Goal: Information Seeking & Learning: Learn about a topic

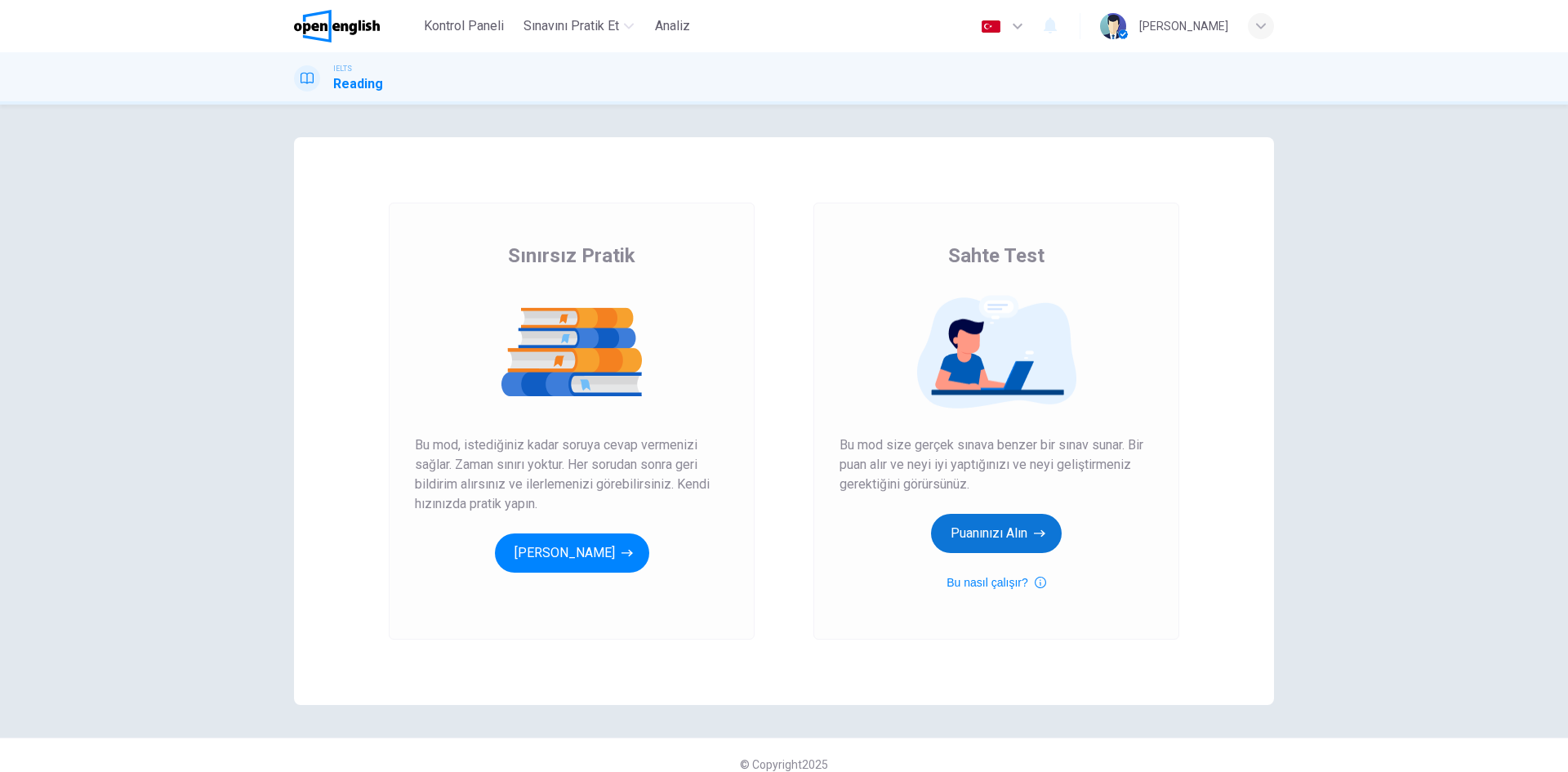
click at [1014, 547] on button "Puanınızı Alın" at bounding box center [996, 533] width 131 height 39
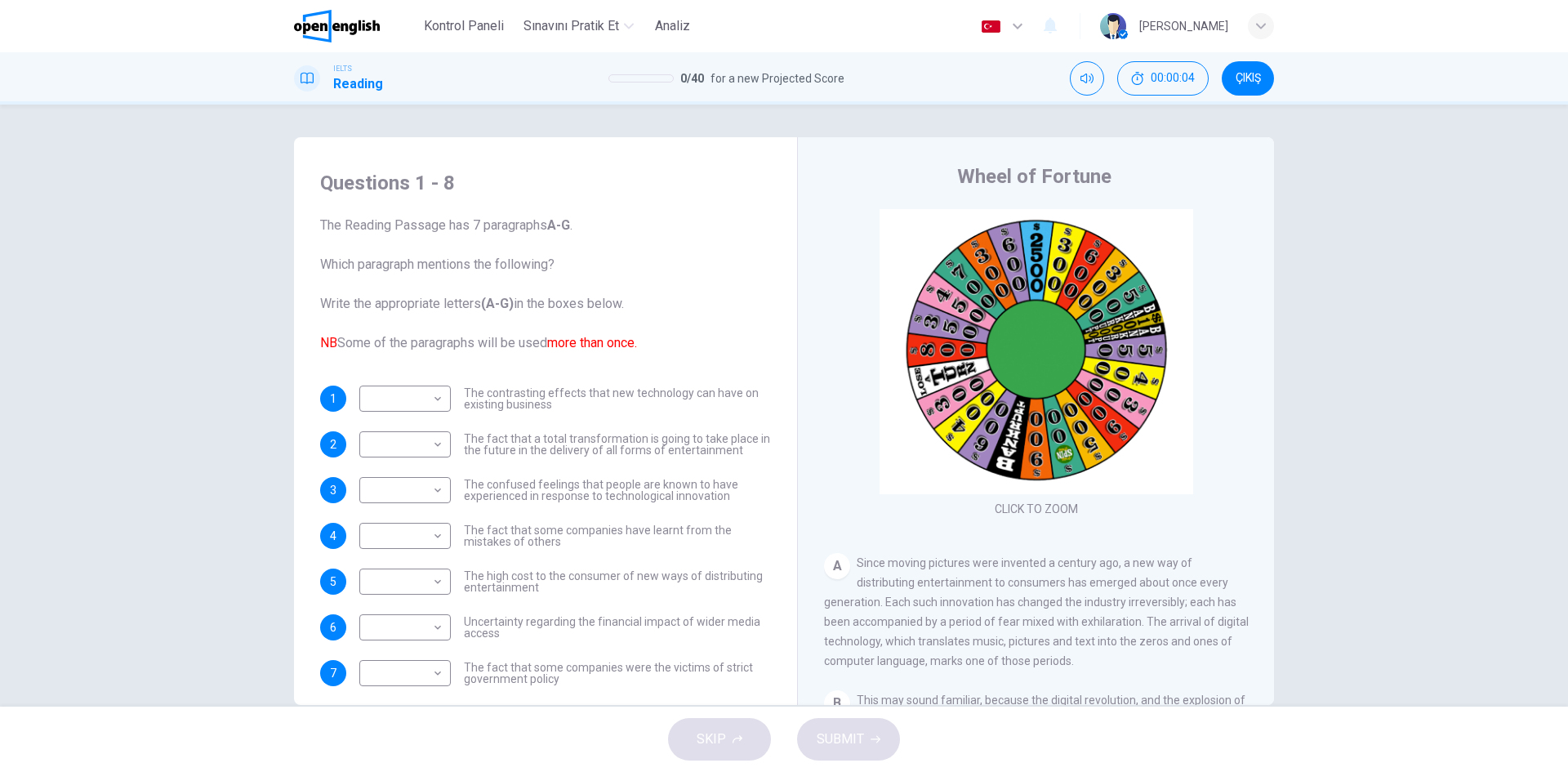
drag, startPoint x: 318, startPoint y: 344, endPoint x: 331, endPoint y: 344, distance: 13.0
click at [331, 344] on font "NB" at bounding box center [328, 343] width 17 height 16
click at [408, 394] on body "Bu site, Gizlilik Politikamızda açıklandığı gibi çerezler kullanmaktadır. Çerez…" at bounding box center [784, 386] width 1568 height 772
click at [408, 394] on div at bounding box center [784, 386] width 1568 height 772
click at [1271, 73] on button "ÇIKIŞ" at bounding box center [1247, 78] width 52 height 35
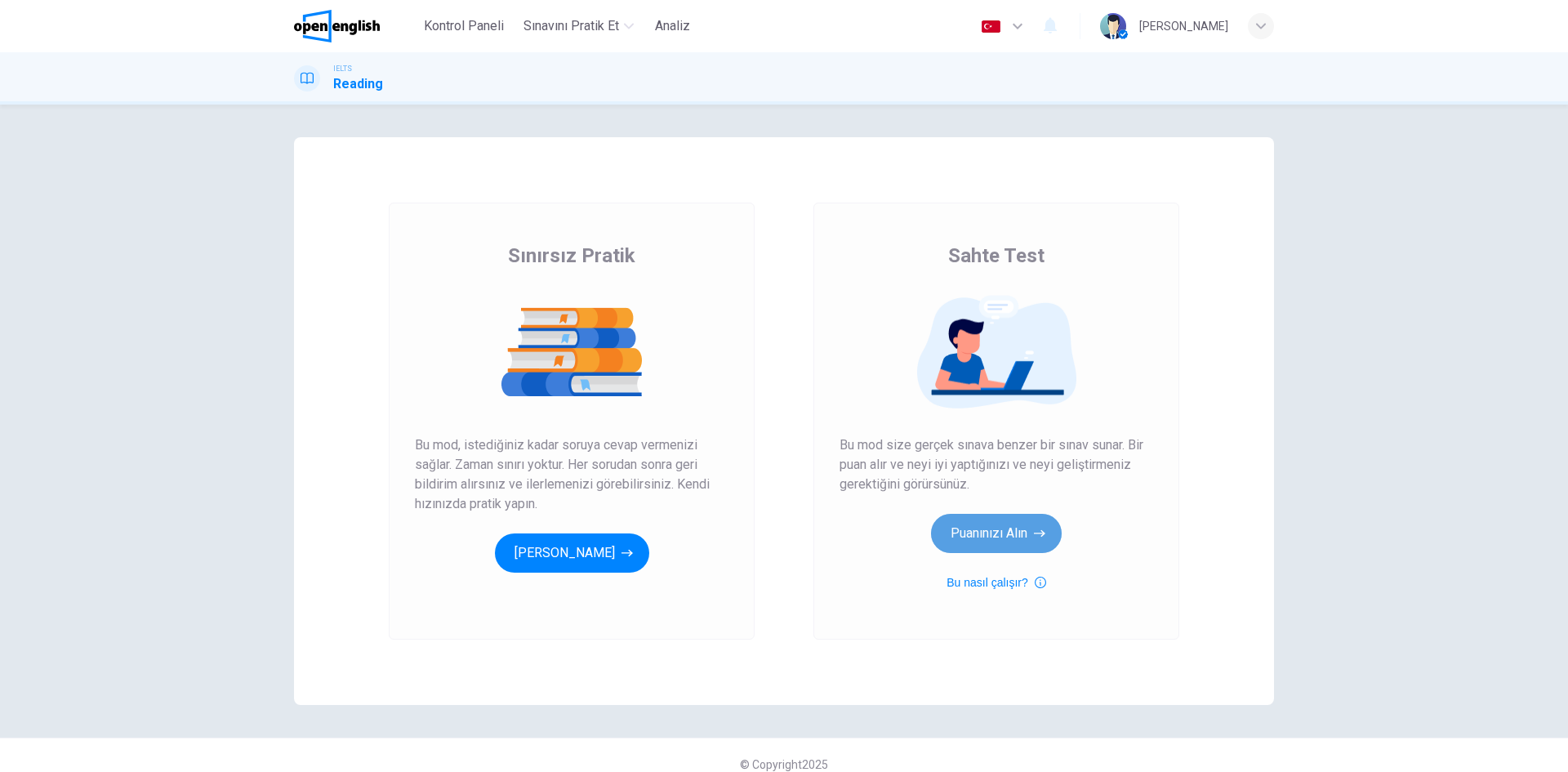
click at [1008, 526] on button "Puanınızı Alın" at bounding box center [996, 533] width 131 height 39
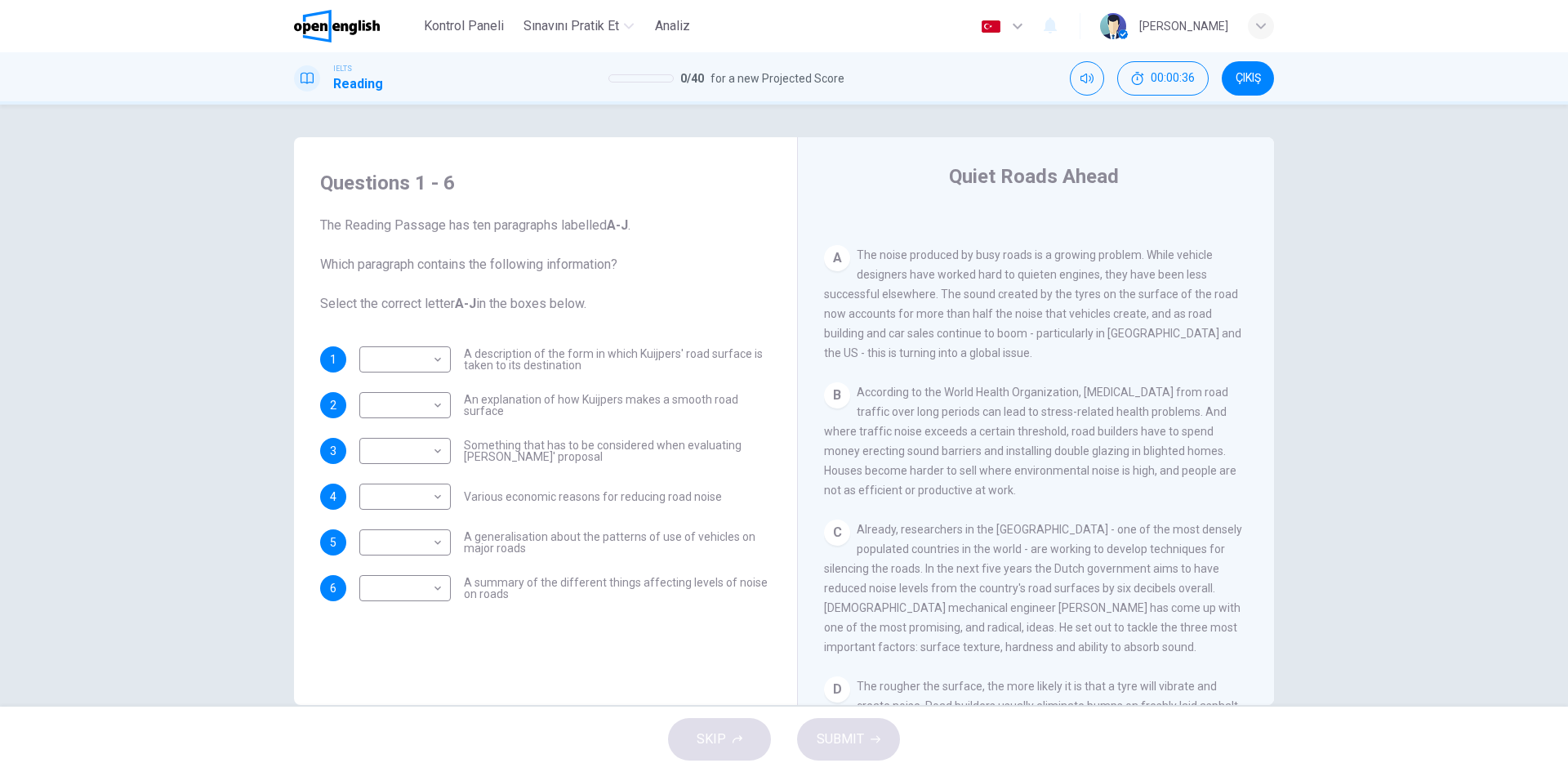
scroll to position [309, 0]
click at [422, 406] on body "Bu site, Gizlilik Politikamızda açıklandığı gibi çerezler kullanmaktadır. Çerez…" at bounding box center [784, 386] width 1568 height 772
click at [421, 489] on li "C" at bounding box center [400, 483] width 91 height 27
type input "*"
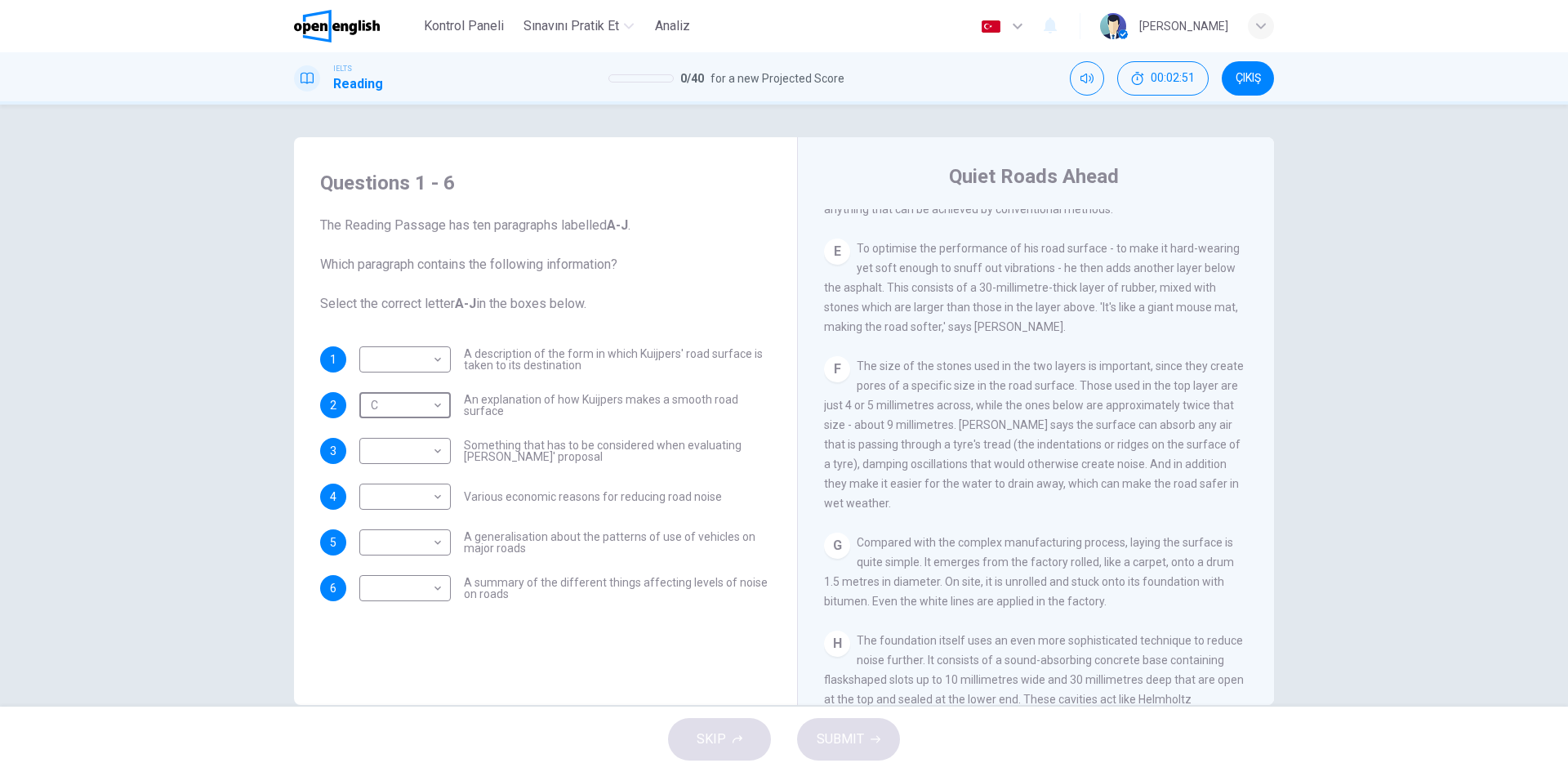
scroll to position [595, 0]
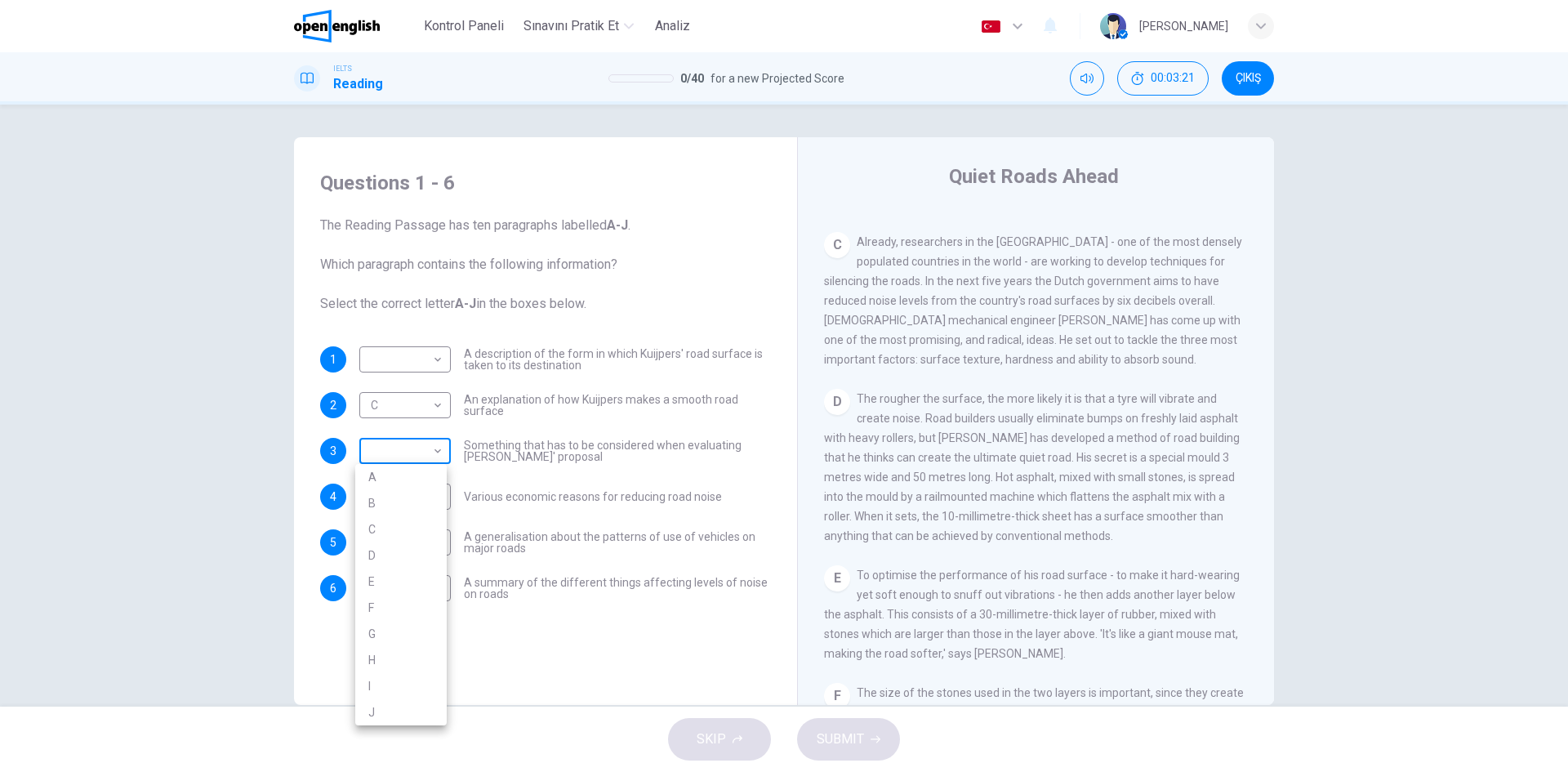
click at [433, 452] on body "Bu site, Gizlilik Politikamızda açıklandığı gibi çerezler kullanmaktadır. Çerez…" at bounding box center [784, 386] width 1568 height 772
click at [424, 562] on li "D" at bounding box center [400, 555] width 91 height 27
type input "*"
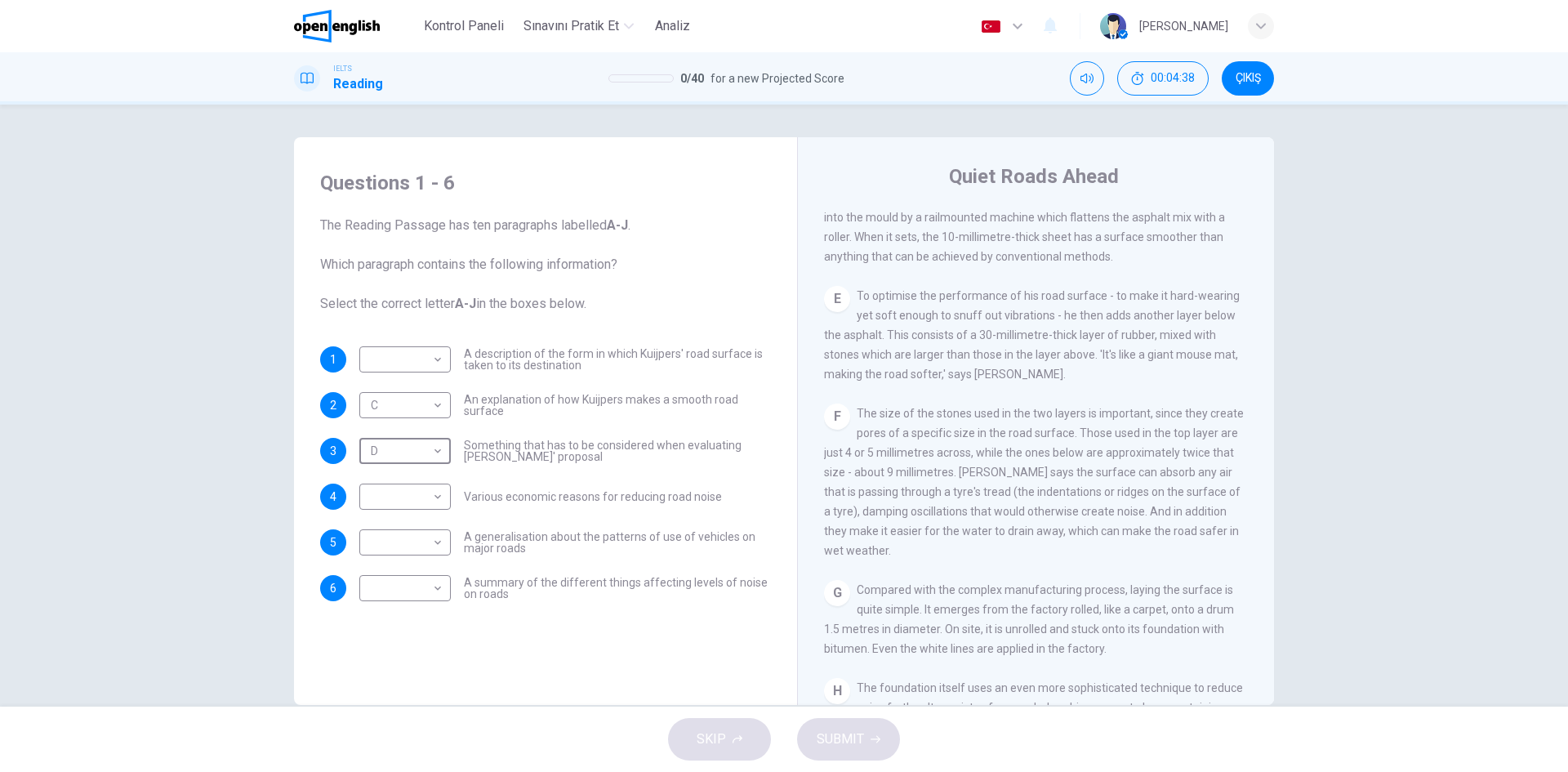
scroll to position [922, 0]
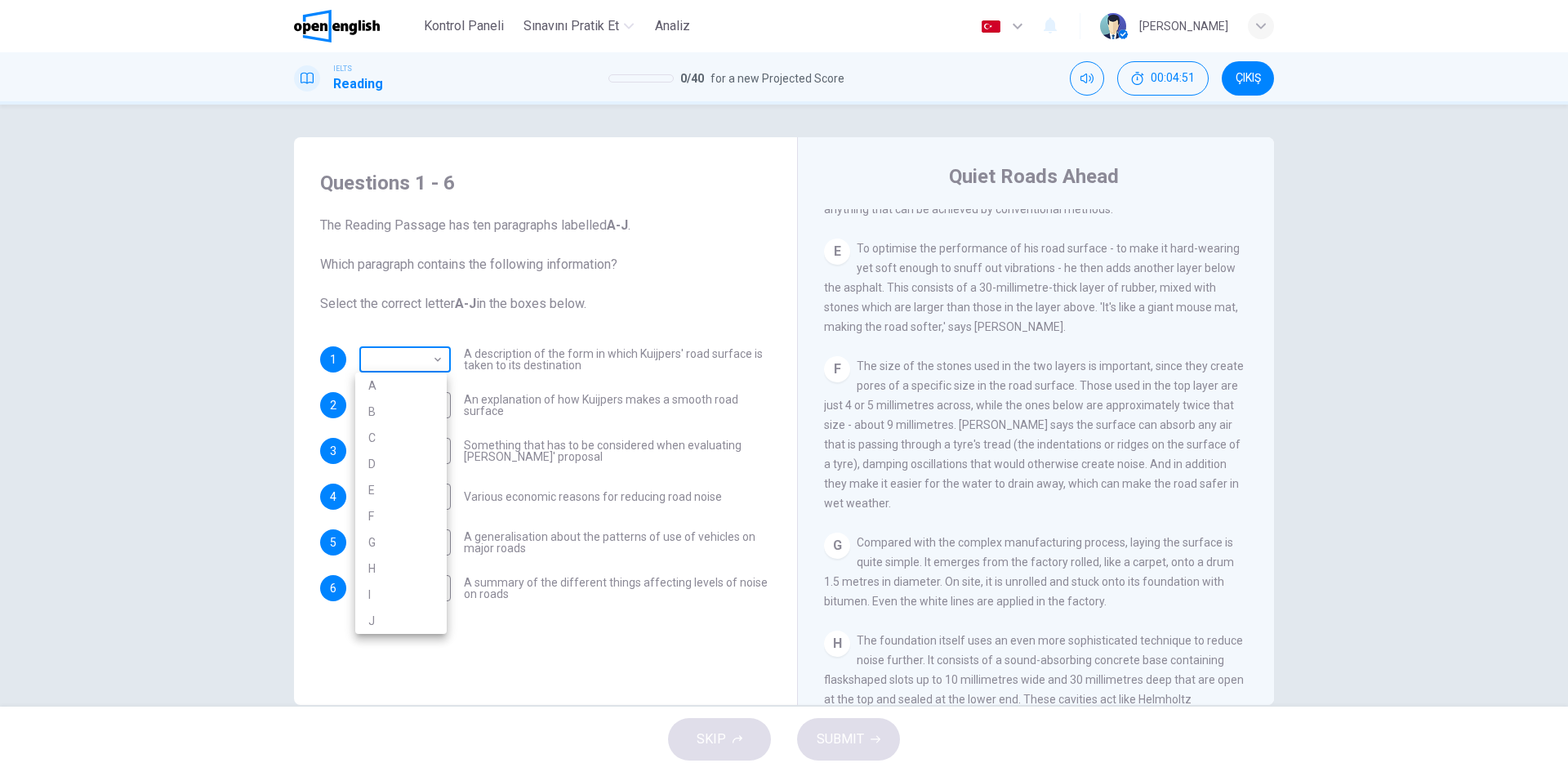
click at [404, 351] on body "Bu site, Gizlilik Politikamızda açıklandığı gibi çerezler kullanmaktadır. Çerez…" at bounding box center [784, 386] width 1568 height 772
click at [381, 524] on li "F" at bounding box center [400, 516] width 91 height 27
type input "*"
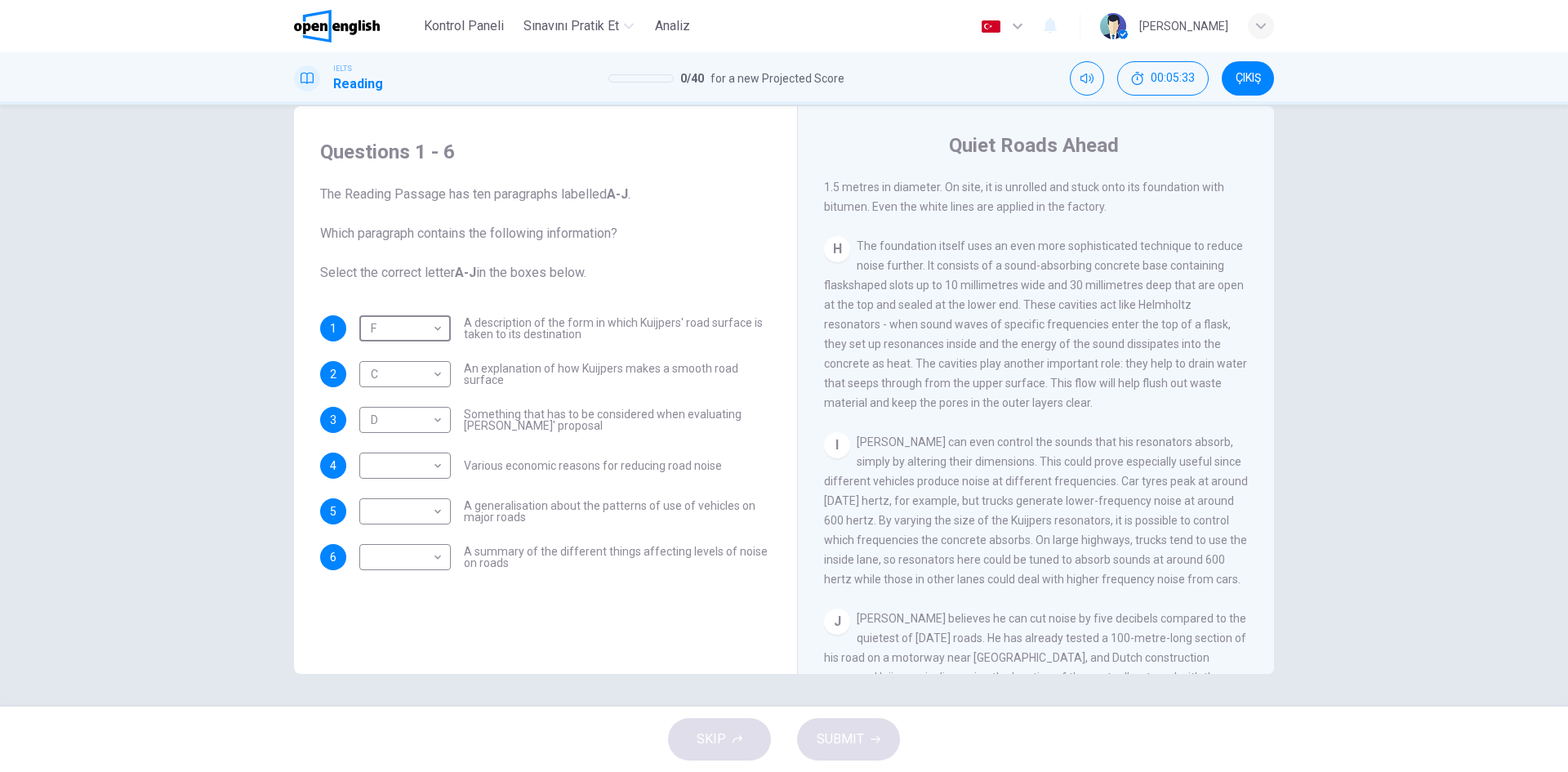
scroll to position [1412, 0]
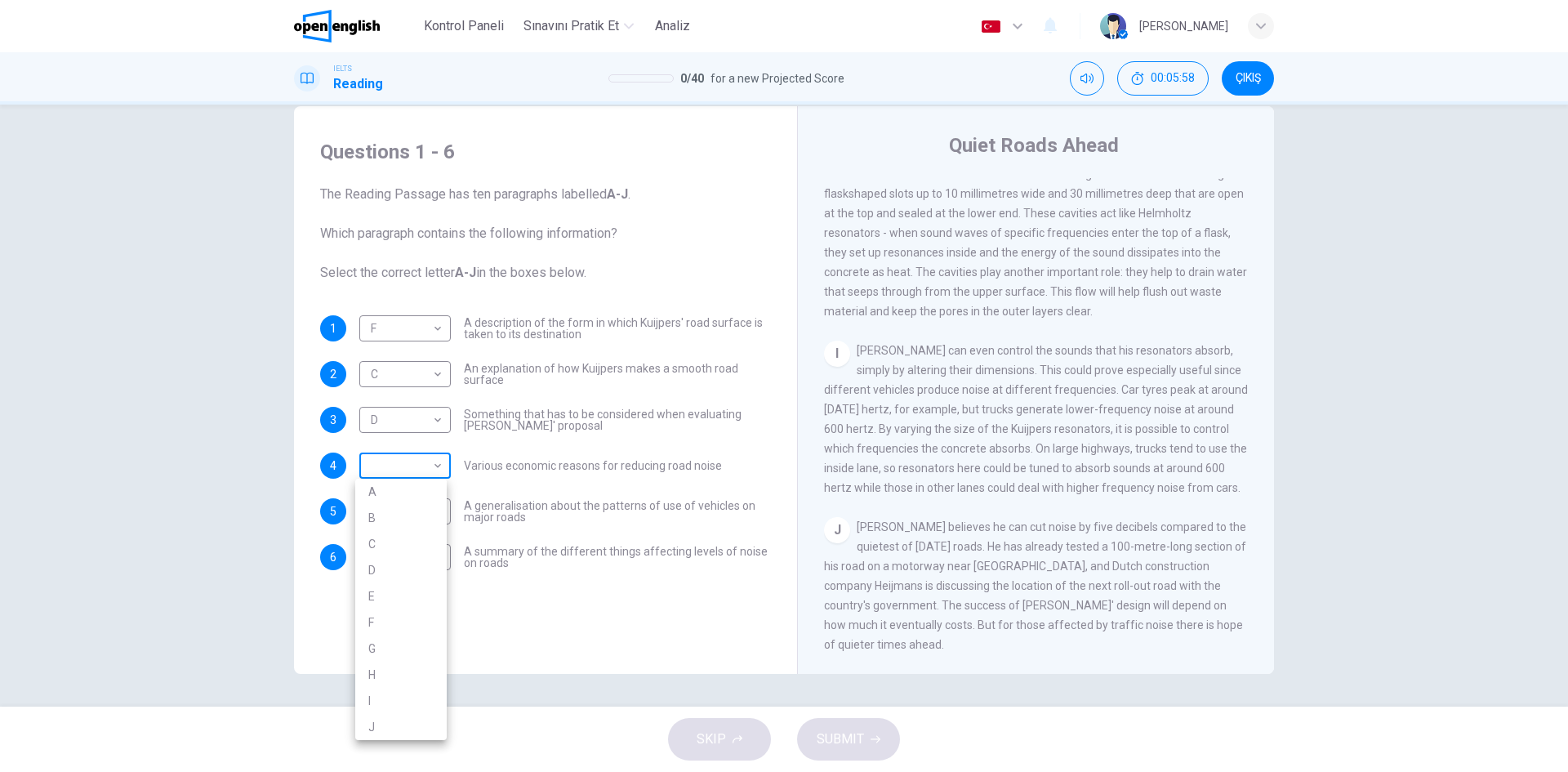
click at [414, 466] on body "Bu site, Gizlilik Politikamızda açıklandığı gibi çerezler kullanmaktadır. Çerez…" at bounding box center [784, 386] width 1568 height 772
click at [372, 722] on li "J" at bounding box center [400, 727] width 91 height 27
type input "*"
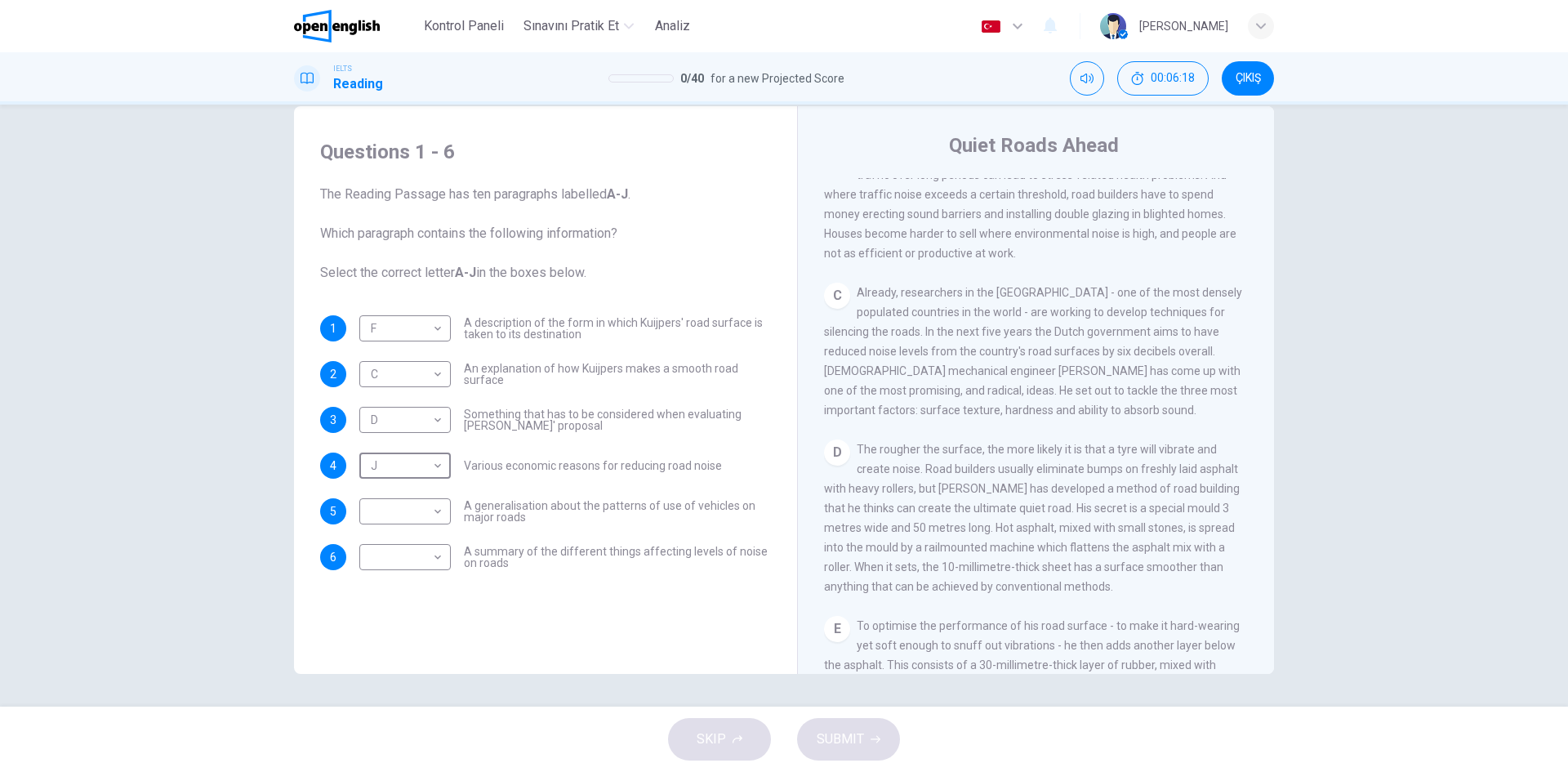
scroll to position [351, 0]
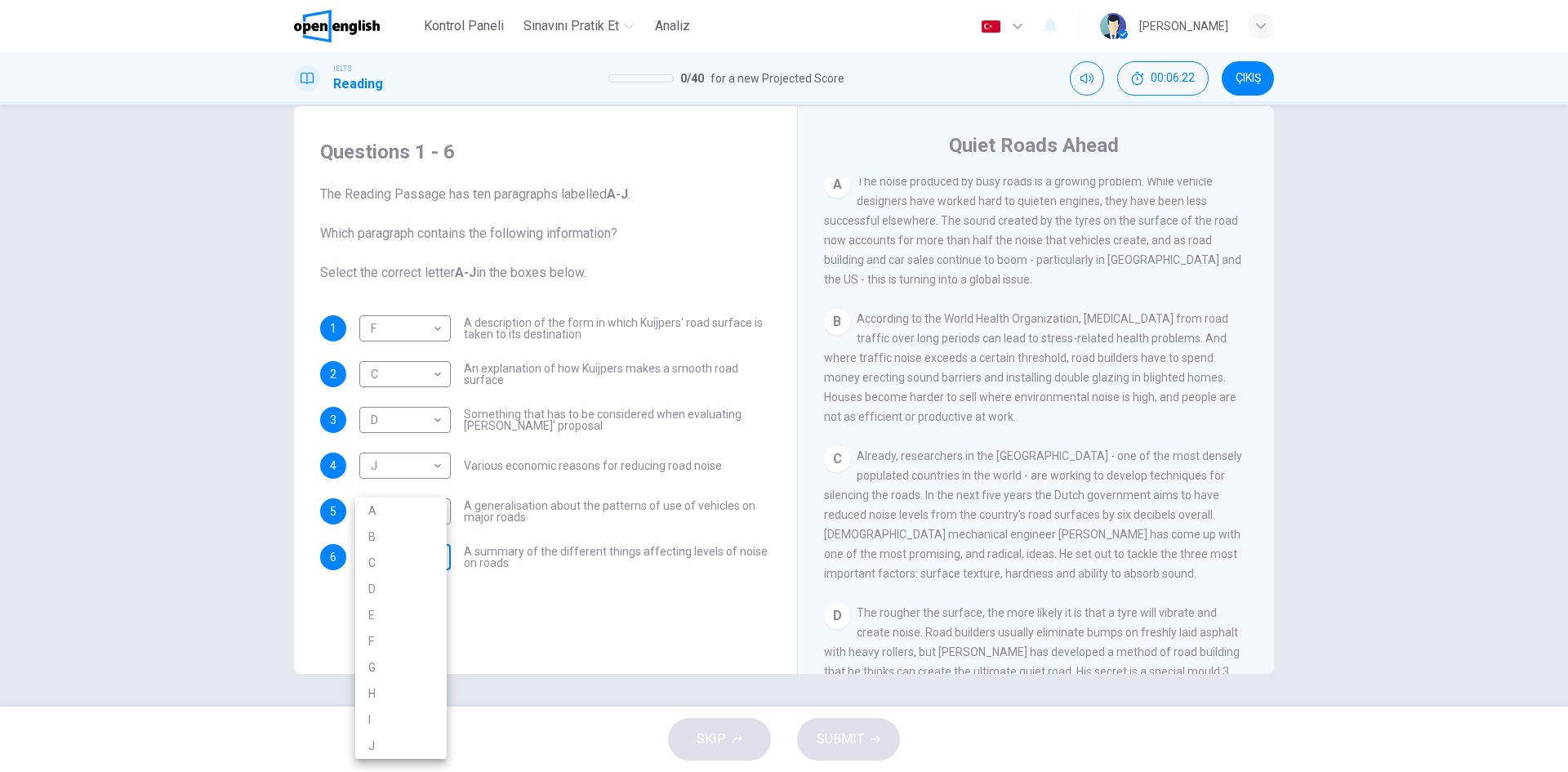
click at [417, 560] on body "Bu site, Gizlilik Politikamızda açıklandığı gibi çerezler kullanmaktadır. Çerez…" at bounding box center [784, 386] width 1568 height 772
click at [382, 538] on li "B" at bounding box center [400, 537] width 91 height 27
type input "*"
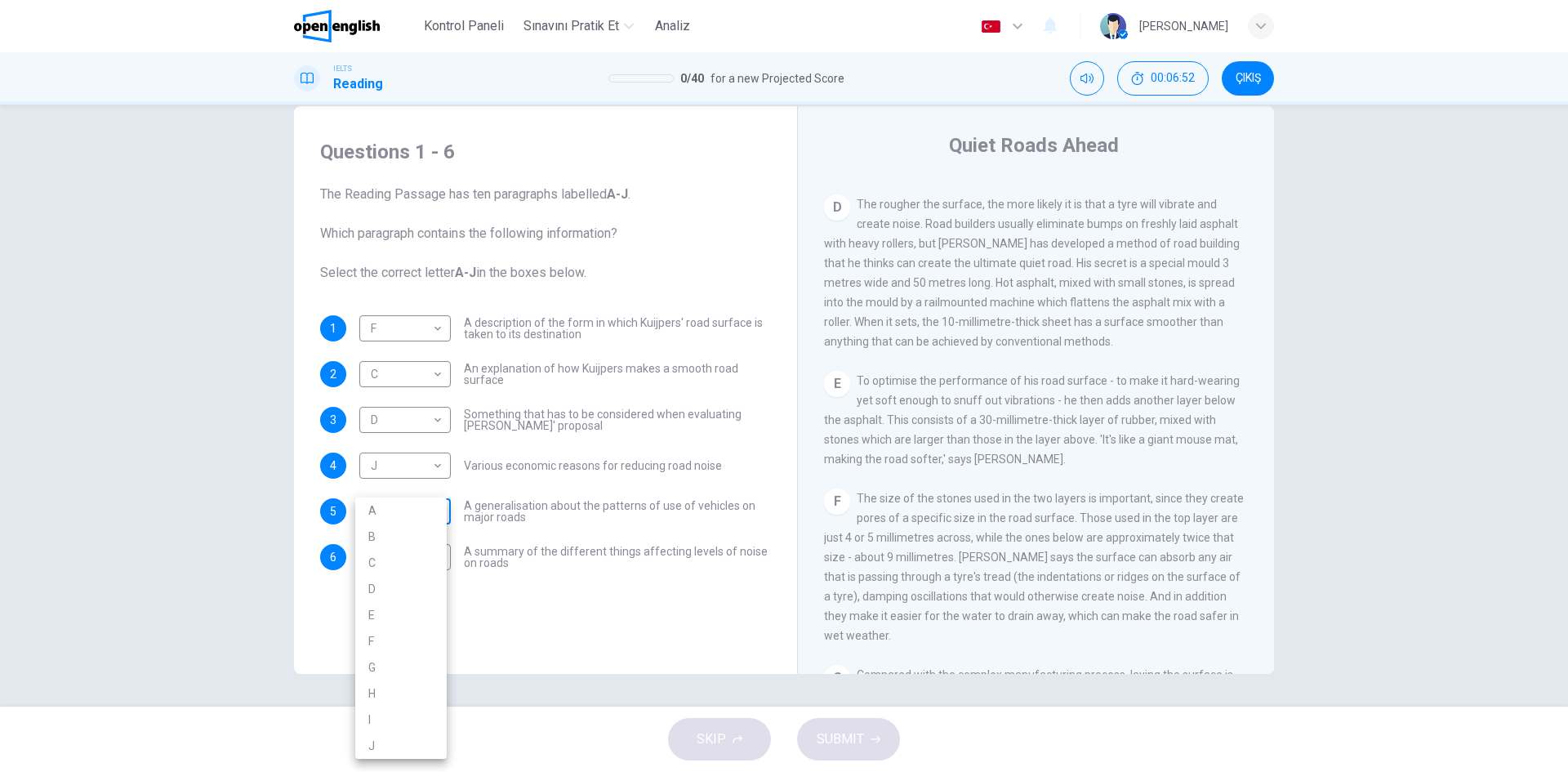
click at [399, 528] on body "Bu site, Gizlilik Politikamızda açıklandığı gibi çerezler kullanmaktadır. Çerez…" at bounding box center [784, 386] width 1568 height 772
click at [392, 611] on li "E" at bounding box center [400, 615] width 91 height 27
type input "*"
click at [840, 755] on button "SUBMIT" at bounding box center [848, 739] width 103 height 42
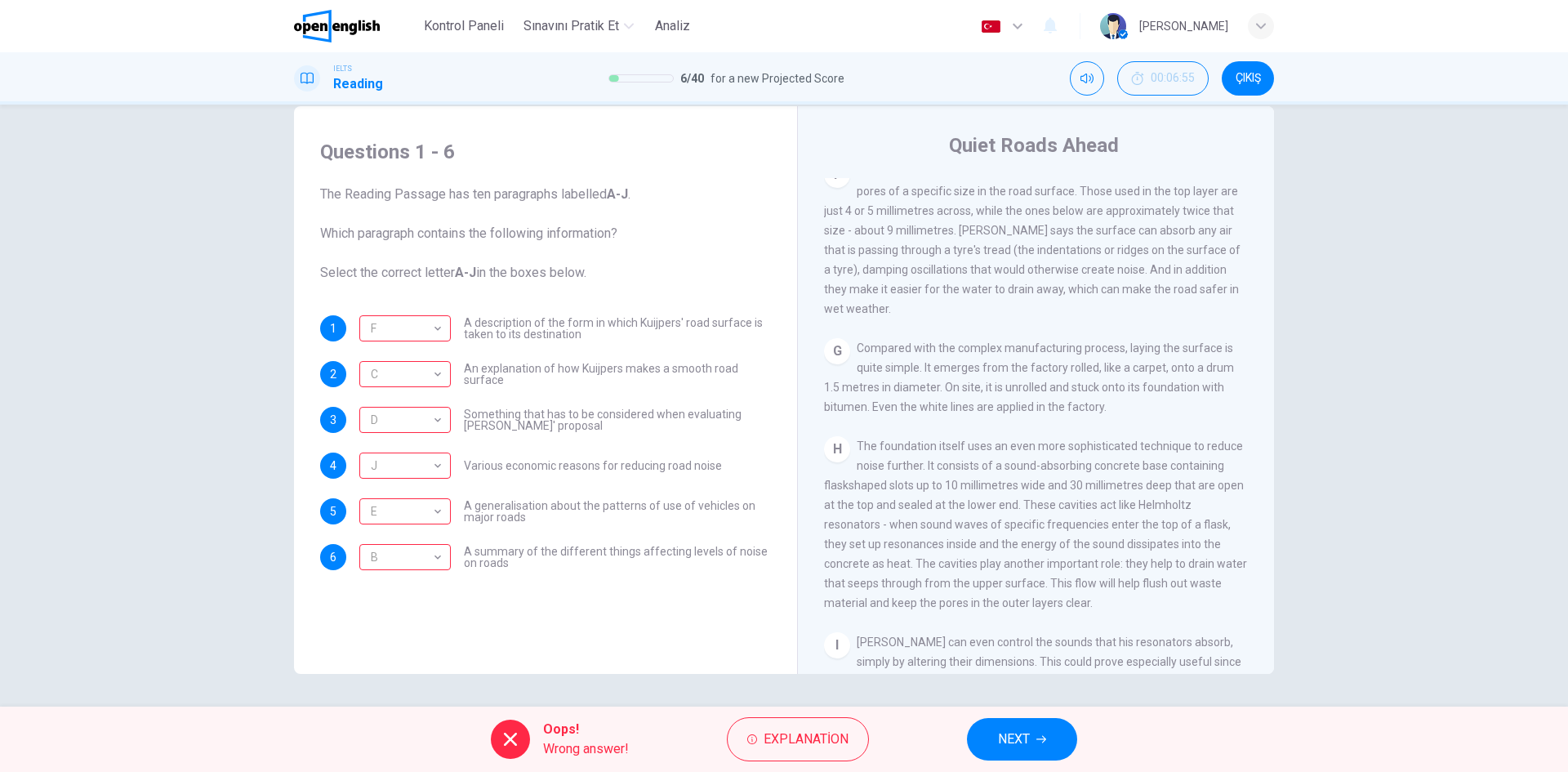
scroll to position [840, 0]
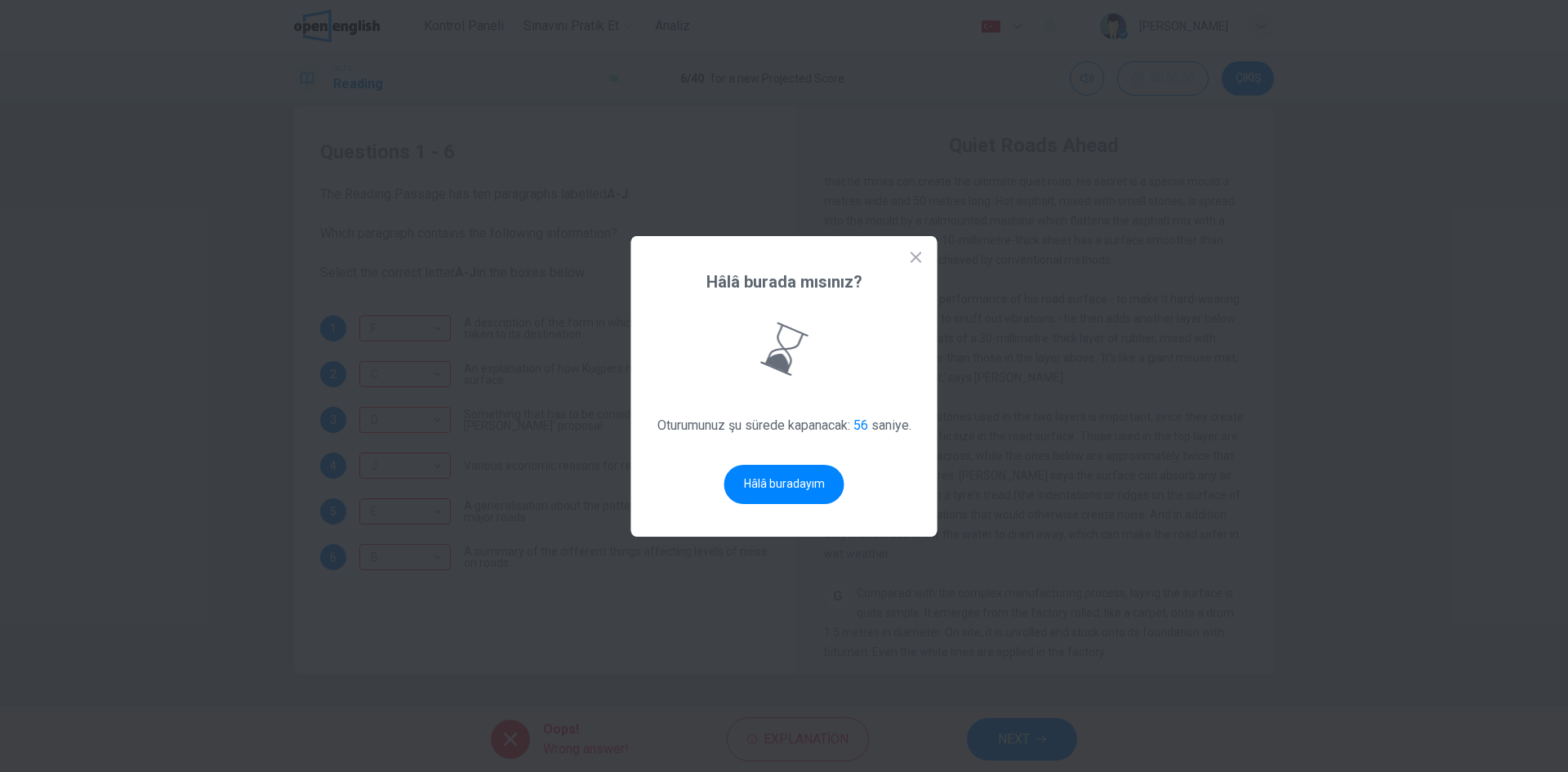
click at [911, 257] on icon at bounding box center [916, 257] width 16 height 16
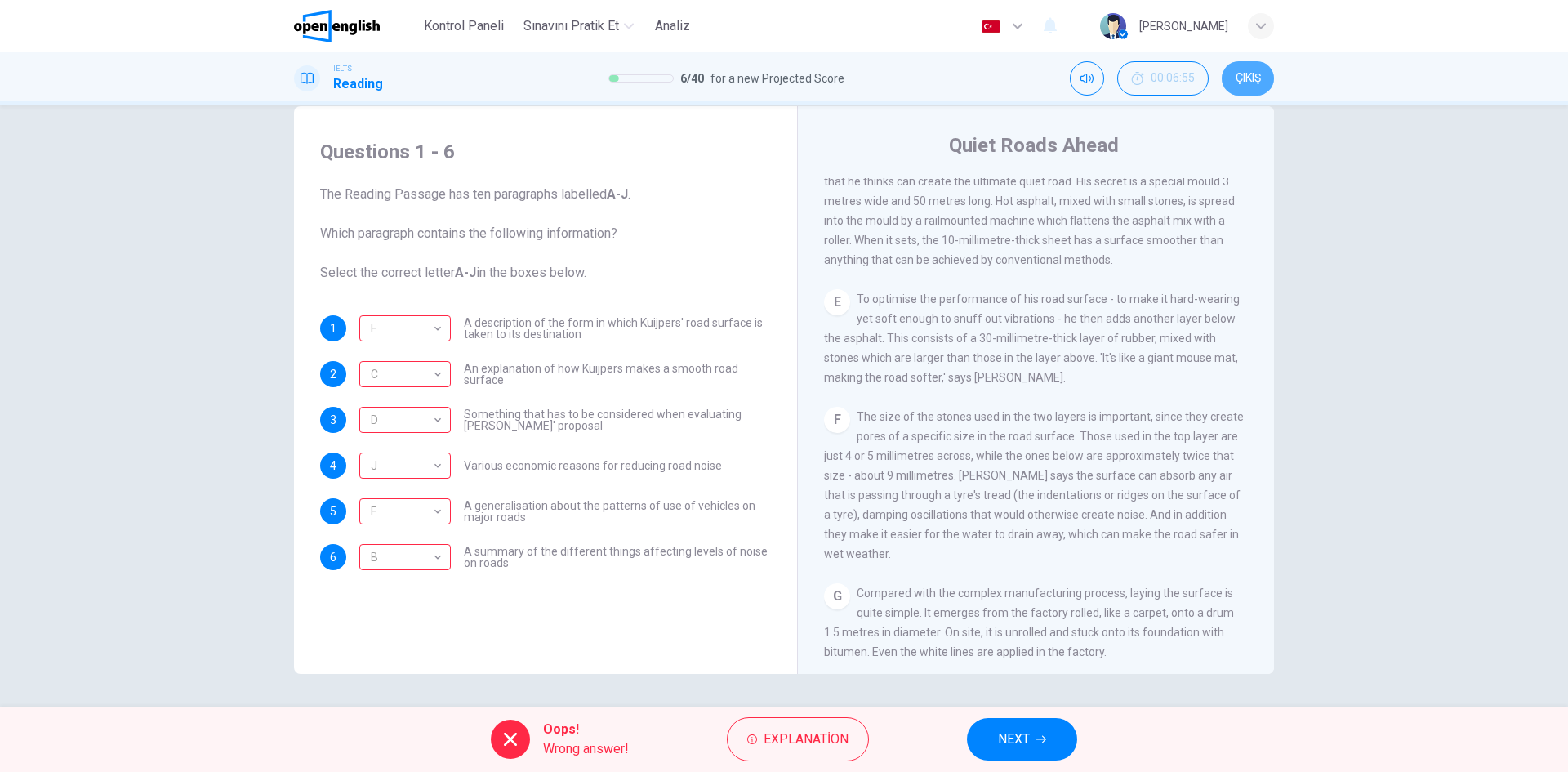
click at [1248, 73] on span "ÇIKIŞ" at bounding box center [1247, 78] width 26 height 13
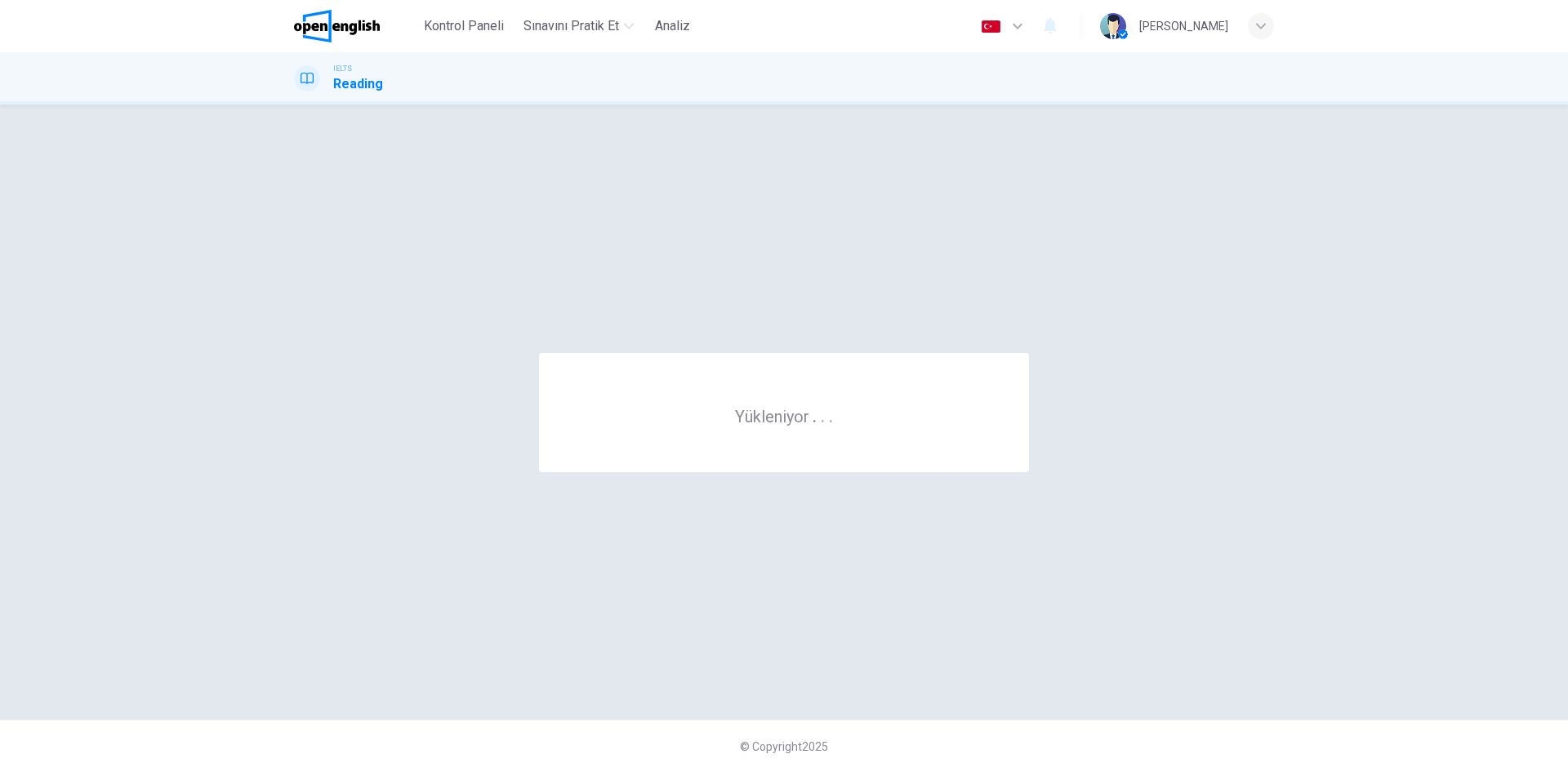
scroll to position [0, 0]
